Goal: Navigation & Orientation: Understand site structure

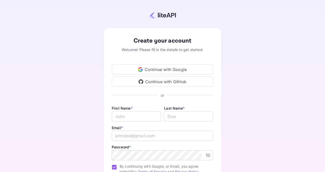
click at [171, 71] on div "Continue with Google" at bounding box center [163, 69] width 102 height 10
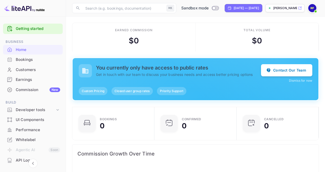
click at [36, 90] on div "Commission New" at bounding box center [38, 90] width 44 height 6
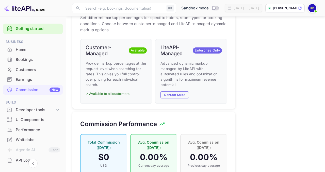
scroll to position [283, 0]
click at [105, 55] on h6 "Customer-Managed" at bounding box center [106, 51] width 41 height 12
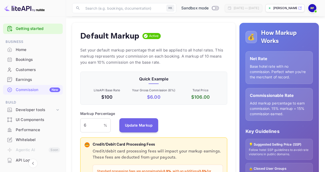
scroll to position [47, 0]
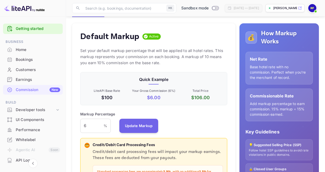
click at [266, 69] on p "Base hotel rate with no commission. Perfect when you're the merchant of record." at bounding box center [279, 72] width 59 height 16
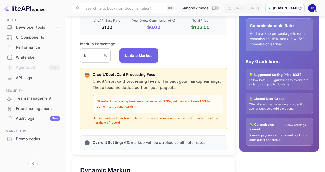
scroll to position [120, 0]
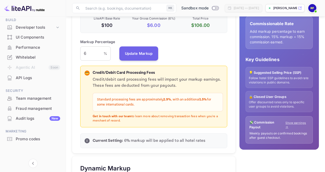
click at [281, 75] on div "💡 Suggested Selling Price (SSP) Follow hotel SSP guidelines to avoid rate viola…" at bounding box center [278, 77] width 67 height 21
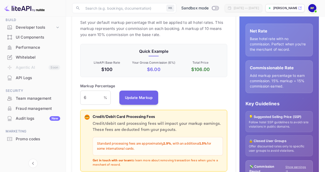
scroll to position [0, 0]
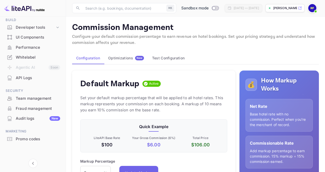
click at [130, 57] on div "Optimizations New" at bounding box center [126, 58] width 36 height 5
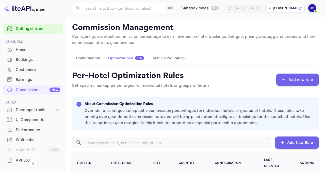
click at [31, 63] on div "Bookings" at bounding box center [33, 60] width 60 height 10
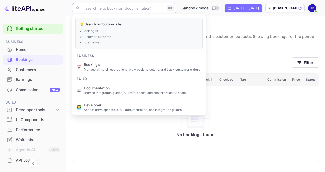
click at [136, 9] on input "text" at bounding box center [123, 8] width 82 height 10
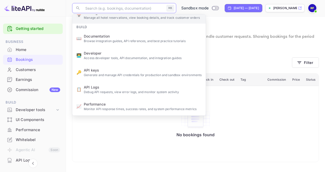
scroll to position [52, 0]
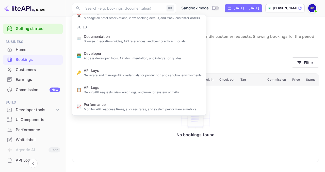
click at [249, 44] on p "View and manage all hotel bookings, track reservation statuses, and handle cust…" at bounding box center [195, 40] width 247 height 12
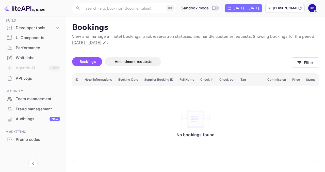
scroll to position [82, 0]
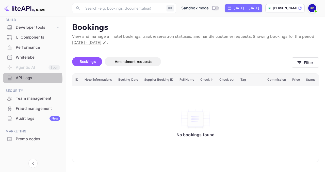
click at [27, 79] on div "API Logs" at bounding box center [38, 78] width 44 height 6
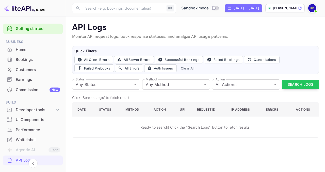
click at [313, 7] on img at bounding box center [312, 8] width 8 height 8
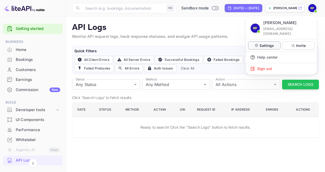
click at [275, 41] on div "Settings" at bounding box center [264, 45] width 32 height 8
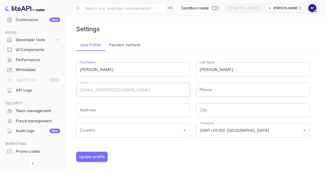
scroll to position [70, 0]
click at [35, 90] on div "API Logs" at bounding box center [38, 91] width 44 height 6
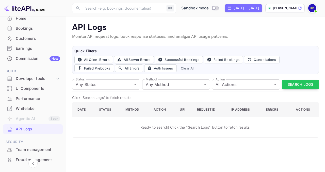
scroll to position [28, 0]
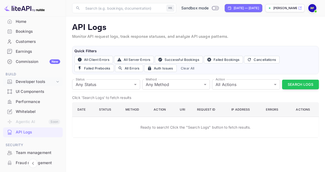
click at [54, 80] on div "Developer tools" at bounding box center [35, 82] width 39 height 6
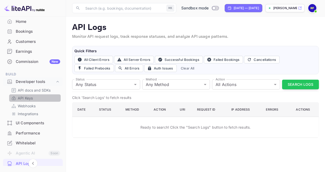
click at [35, 98] on link "API Keys" at bounding box center [34, 97] width 47 height 5
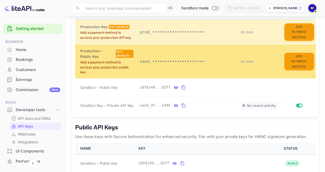
scroll to position [156, 0]
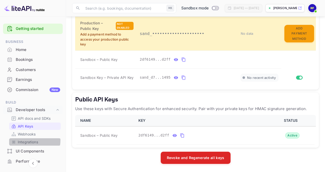
click at [28, 140] on p "Integrations" at bounding box center [28, 141] width 20 height 5
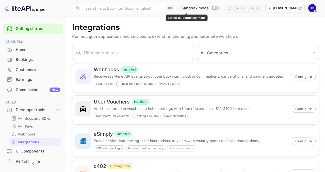
click at [209, 7] on input "Switch to Production mode" at bounding box center [214, 7] width 10 height 3
checkbox input "false"
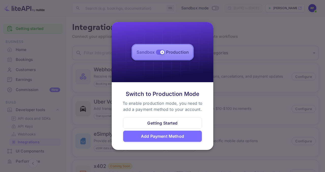
click at [232, 87] on div at bounding box center [162, 86] width 325 height 172
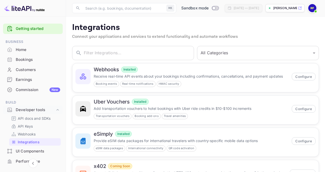
click at [28, 153] on div "UI Components" at bounding box center [38, 151] width 44 height 6
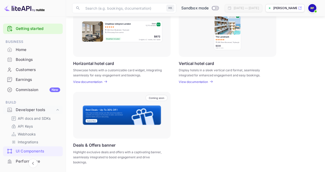
scroll to position [170, 0]
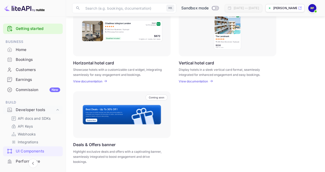
click at [101, 80] on p "View documentation" at bounding box center [87, 81] width 29 height 4
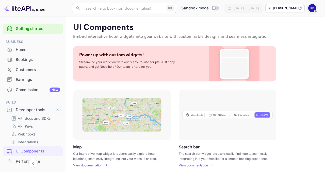
click at [111, 12] on input "text" at bounding box center [123, 8] width 82 height 10
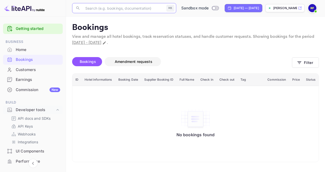
click at [129, 61] on span "Amendment requests" at bounding box center [134, 61] width 38 height 4
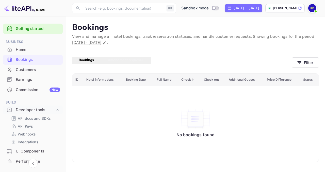
click at [79, 66] on div "Bookings Amendment requests" at bounding box center [182, 63] width 220 height 12
click at [83, 61] on span "Bookings" at bounding box center [86, 60] width 15 height 5
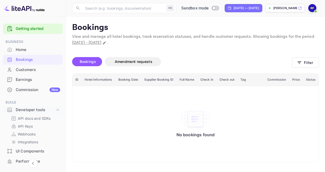
click at [40, 92] on div "Commission New" at bounding box center [38, 90] width 44 height 6
